Goal: Find contact information: Find contact information

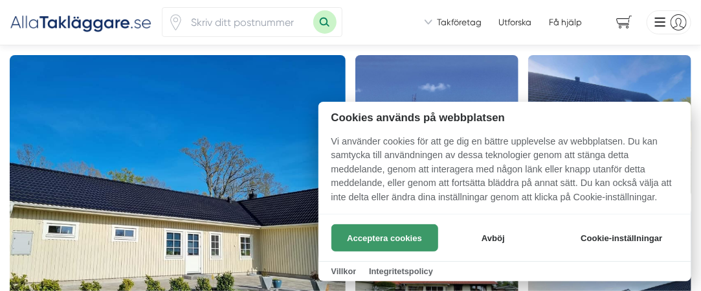
click at [371, 243] on button "Acceptera cookies" at bounding box center [385, 237] width 107 height 27
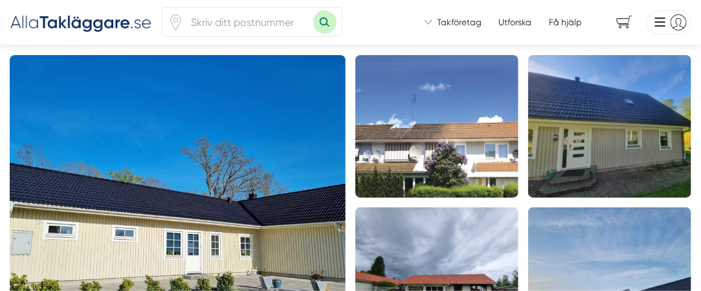
click at [659, 21] on li at bounding box center [666, 22] width 49 height 25
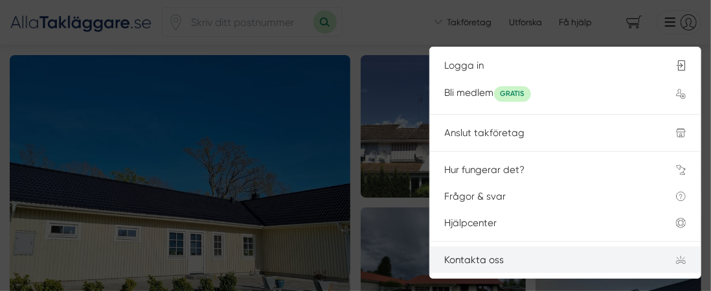
click at [481, 260] on div "Kontakta oss" at bounding box center [546, 260] width 202 height 12
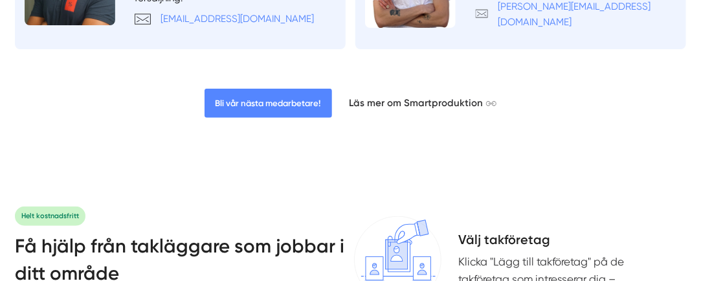
scroll to position [2267, 0]
